Goal: Task Accomplishment & Management: Manage account settings

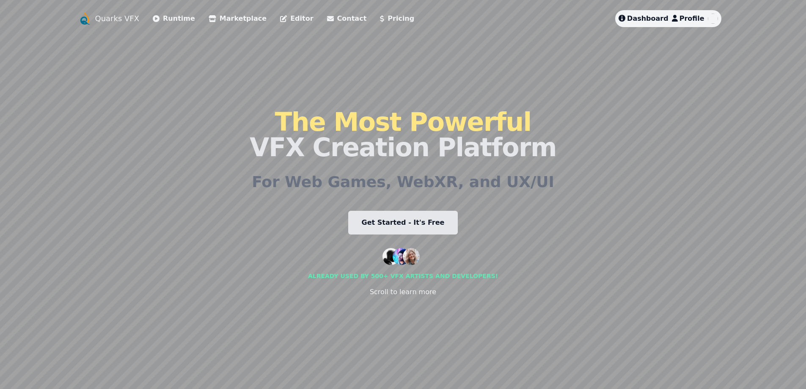
click at [654, 20] on span "Dashboard" at bounding box center [647, 18] width 41 height 8
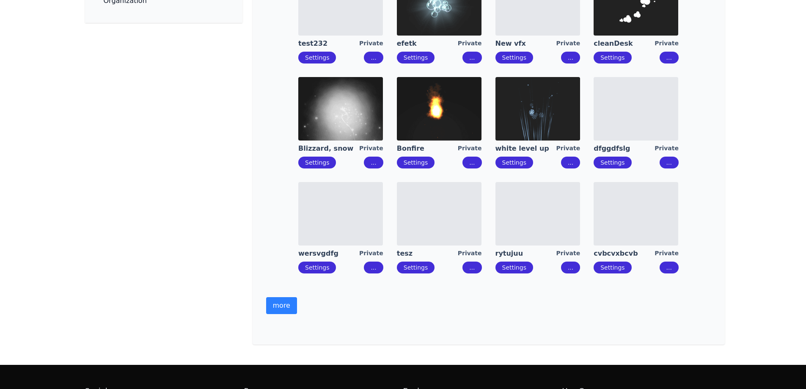
scroll to position [221, 0]
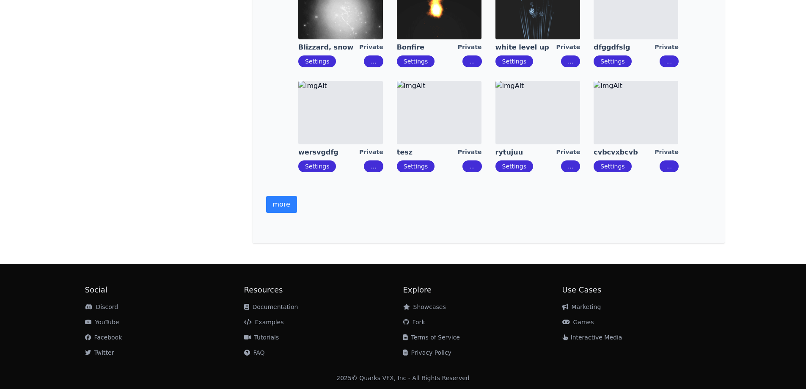
click at [286, 202] on button "more" at bounding box center [281, 204] width 31 height 17
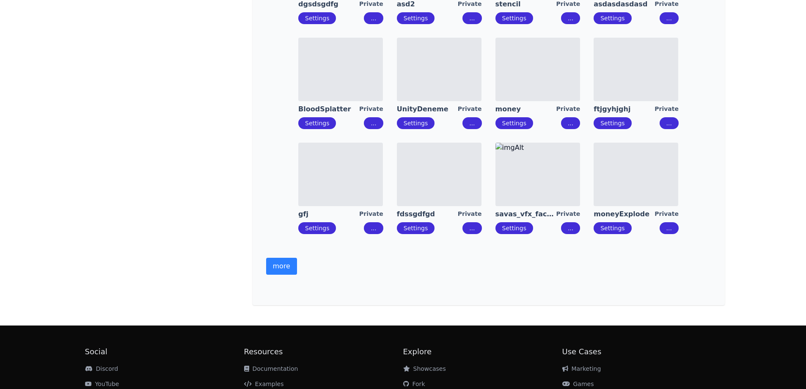
scroll to position [475, 0]
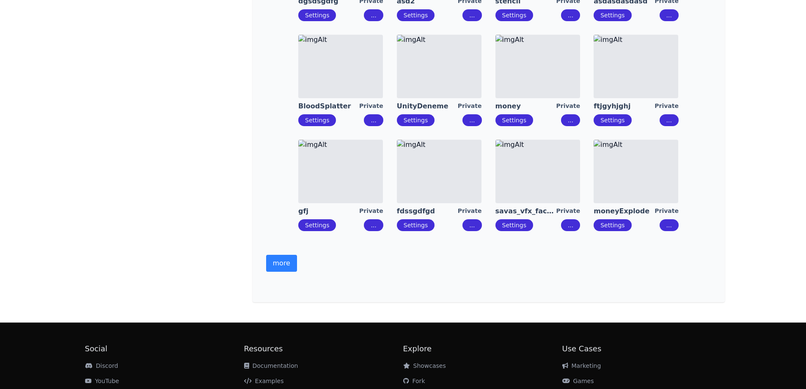
click at [287, 268] on button "more" at bounding box center [281, 263] width 31 height 17
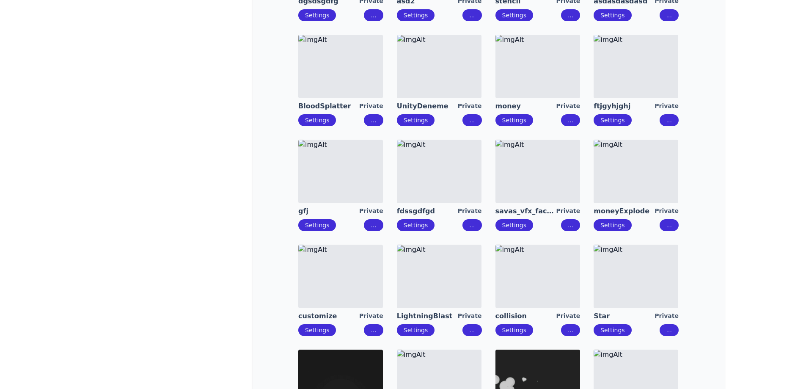
click at [732, 135] on div "**********" at bounding box center [403, 143] width 806 height 1237
click at [535, 184] on img at bounding box center [537, 171] width 85 height 63
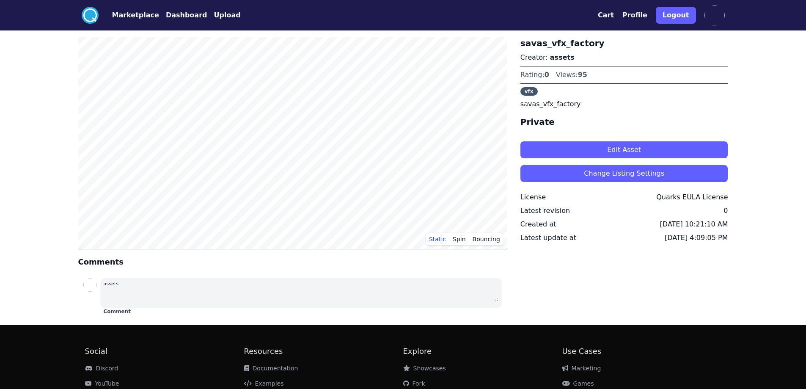
click at [559, 145] on button "Edit Asset" at bounding box center [624, 149] width 208 height 17
